Goal: Information Seeking & Learning: Learn about a topic

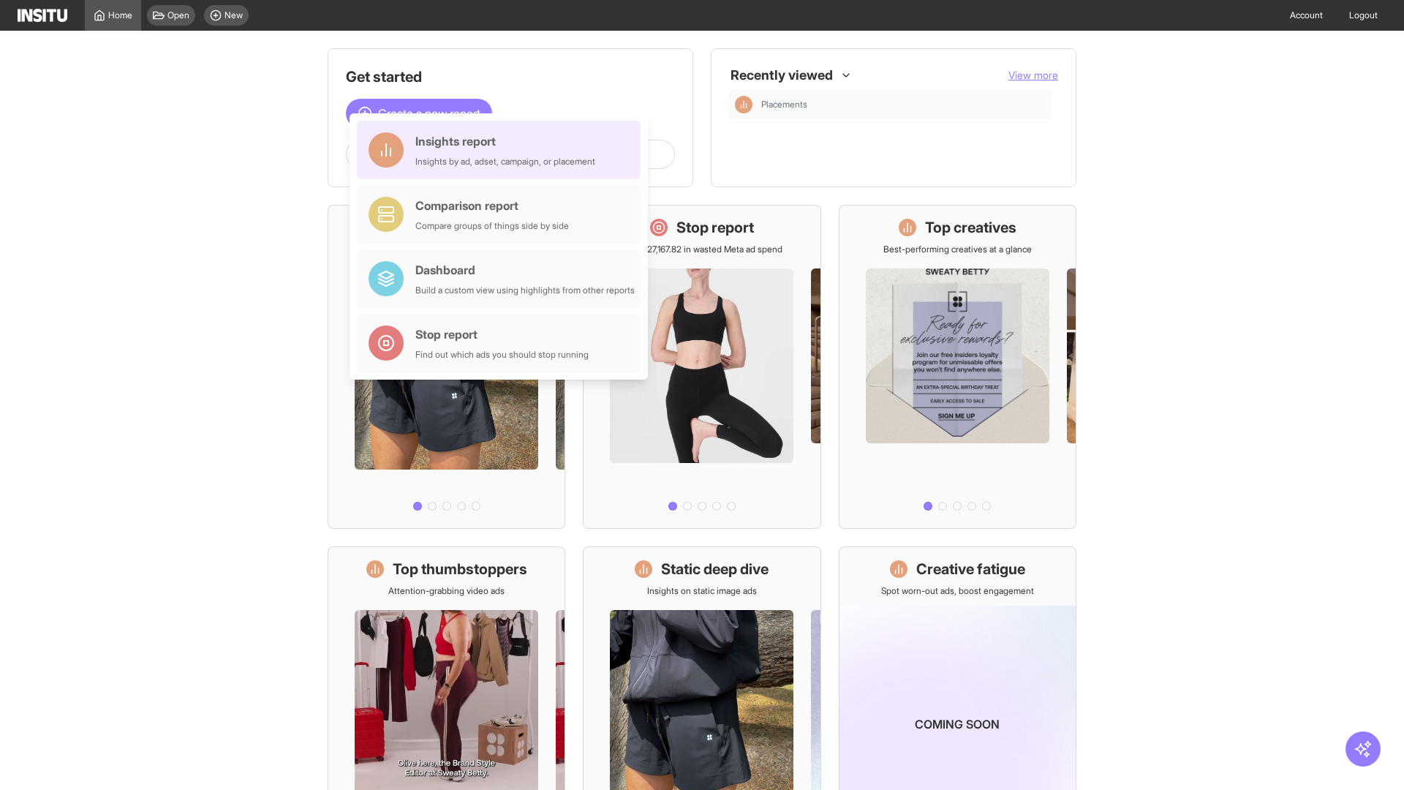
click at [502, 150] on div "Insights report Insights by ad, adset, campaign, or placement" at bounding box center [505, 149] width 180 height 35
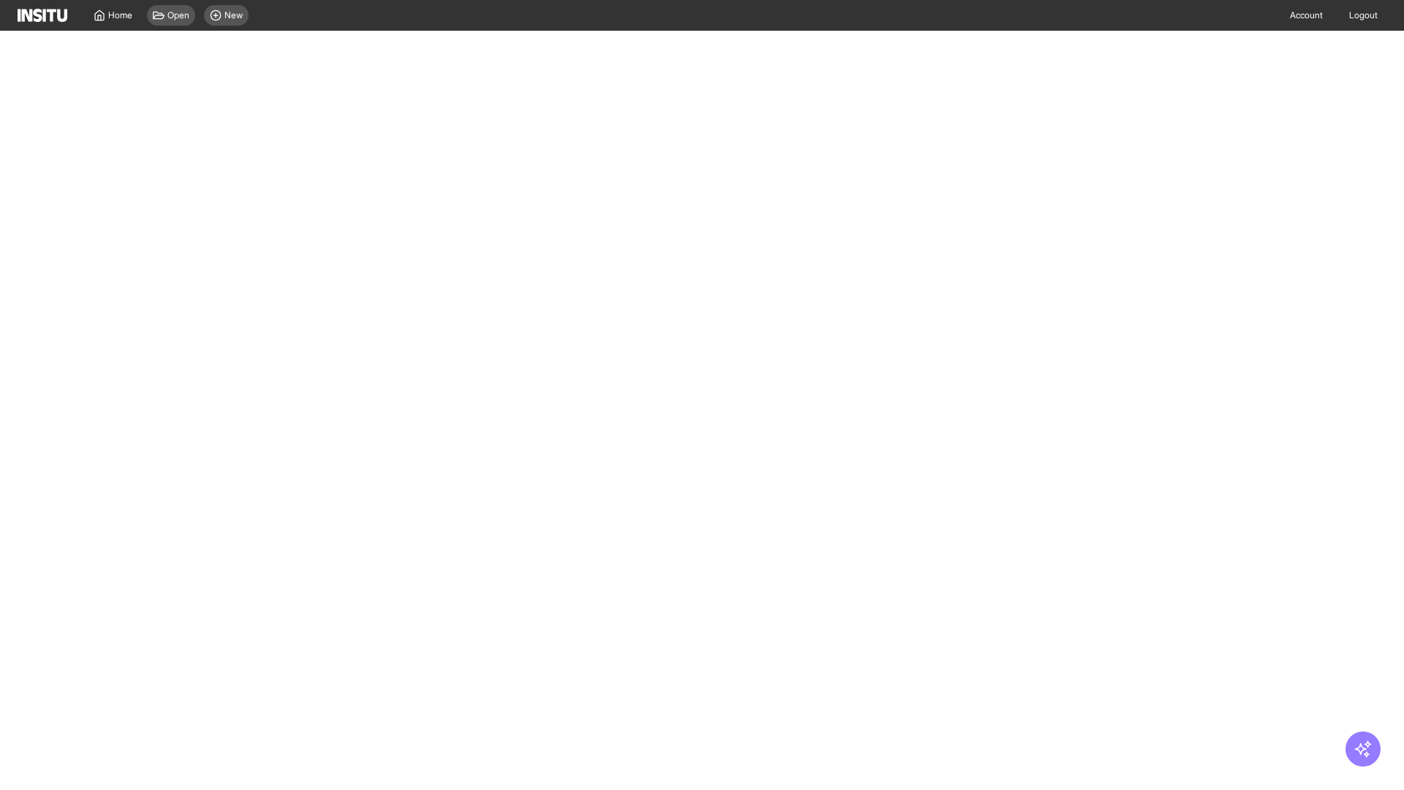
select select "**"
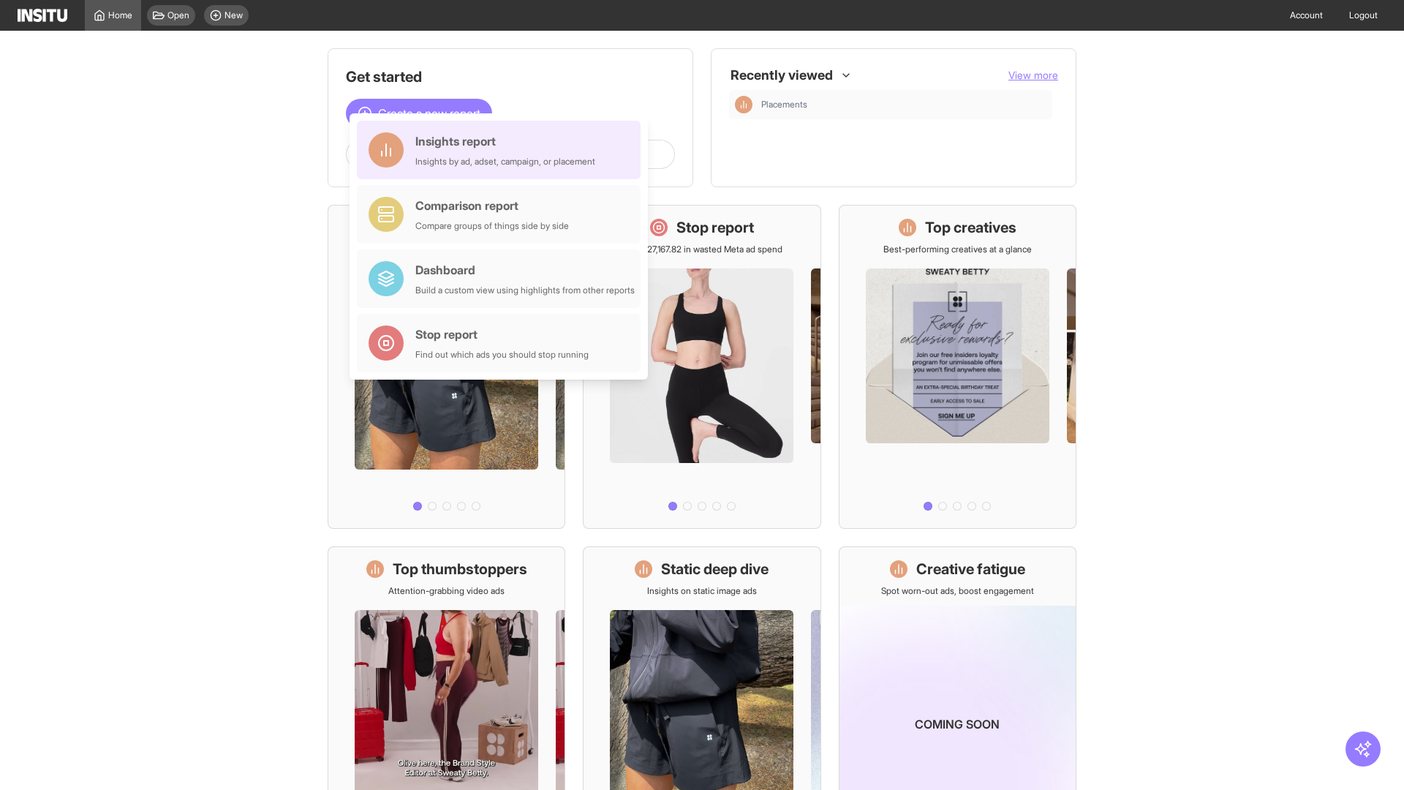
click at [502, 150] on div "Insights report Insights by ad, adset, campaign, or placement" at bounding box center [505, 149] width 180 height 35
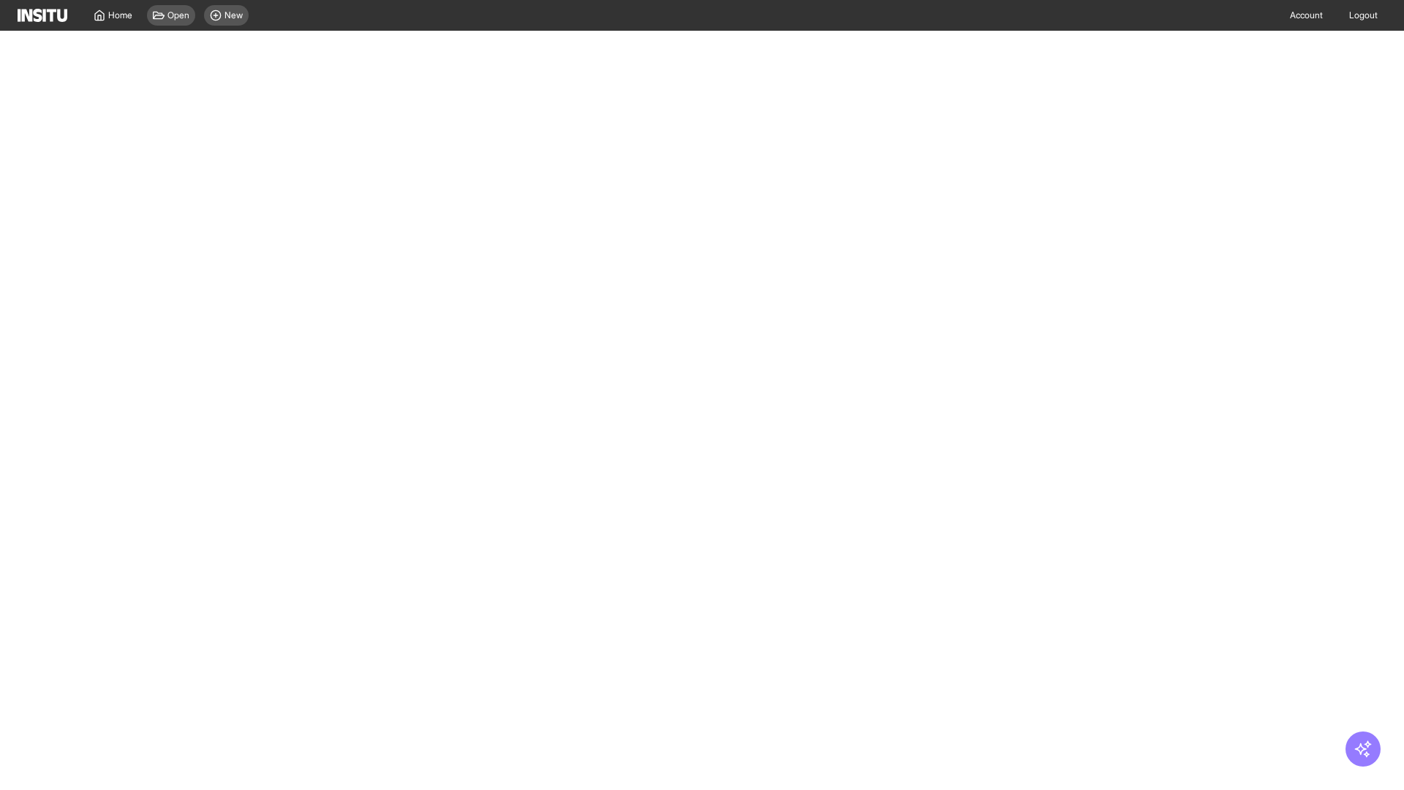
select select "**"
